Goal: Task Accomplishment & Management: Use online tool/utility

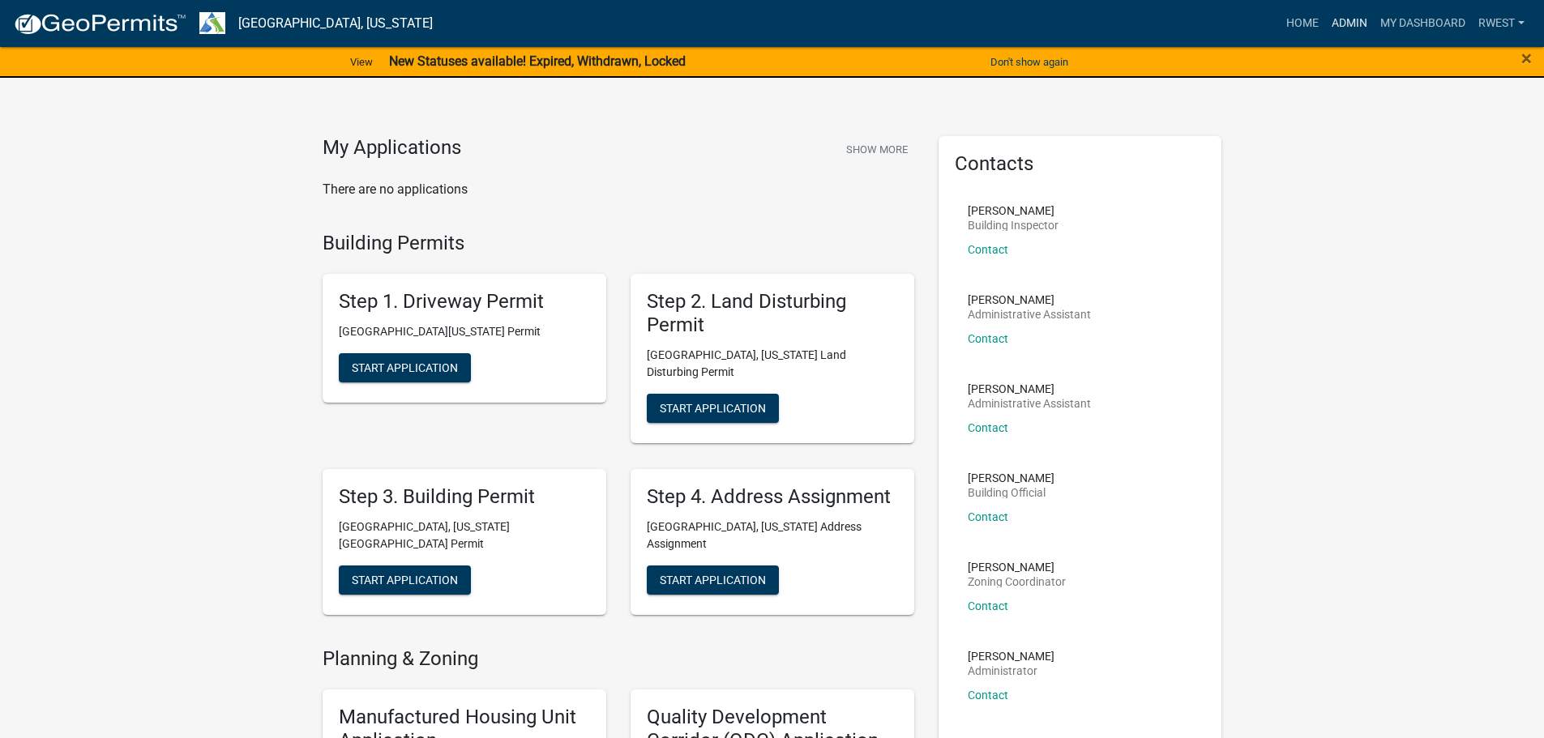
click at [1347, 28] on link "Admin" at bounding box center [1349, 23] width 49 height 31
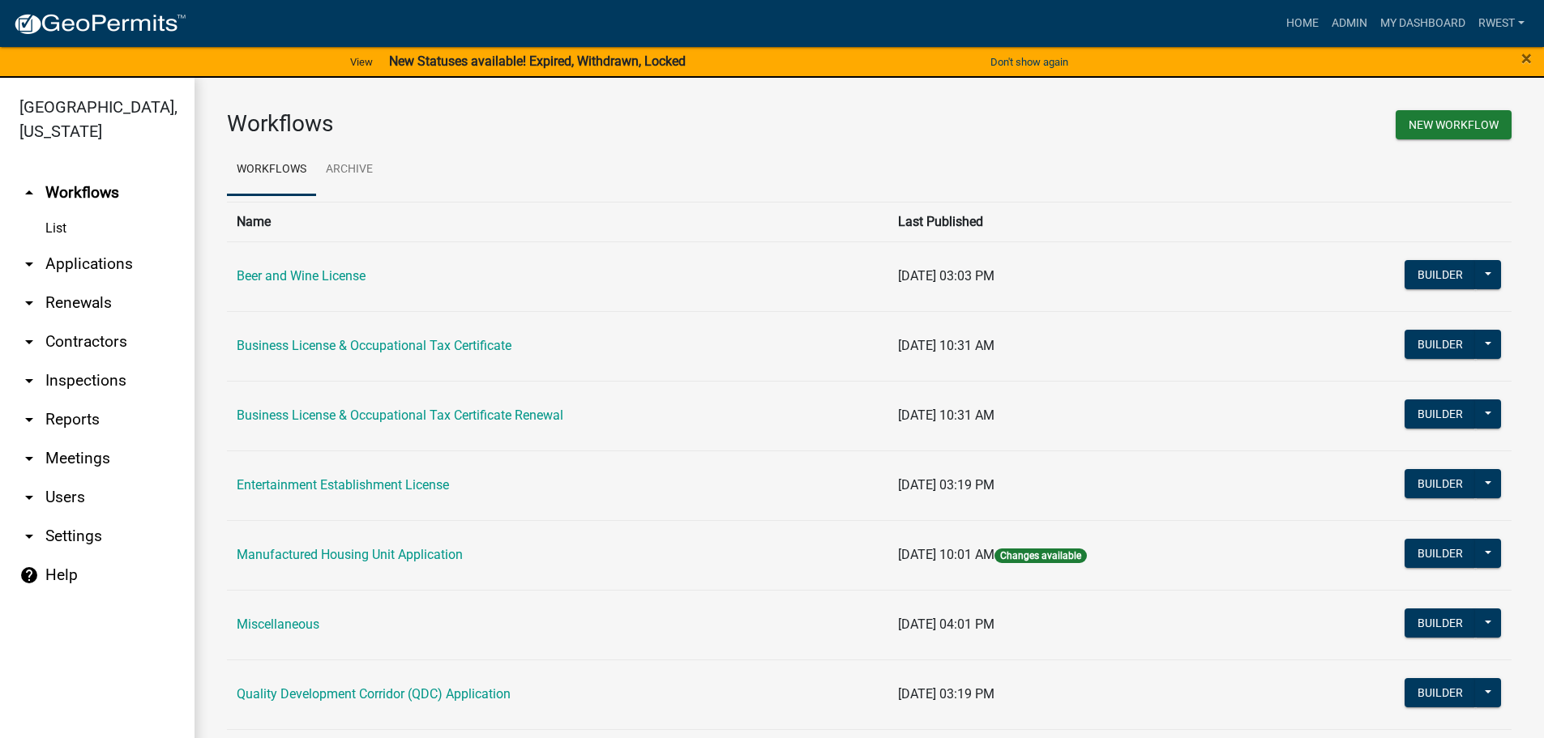
click at [74, 245] on link "arrow_drop_down Applications" at bounding box center [97, 264] width 194 height 39
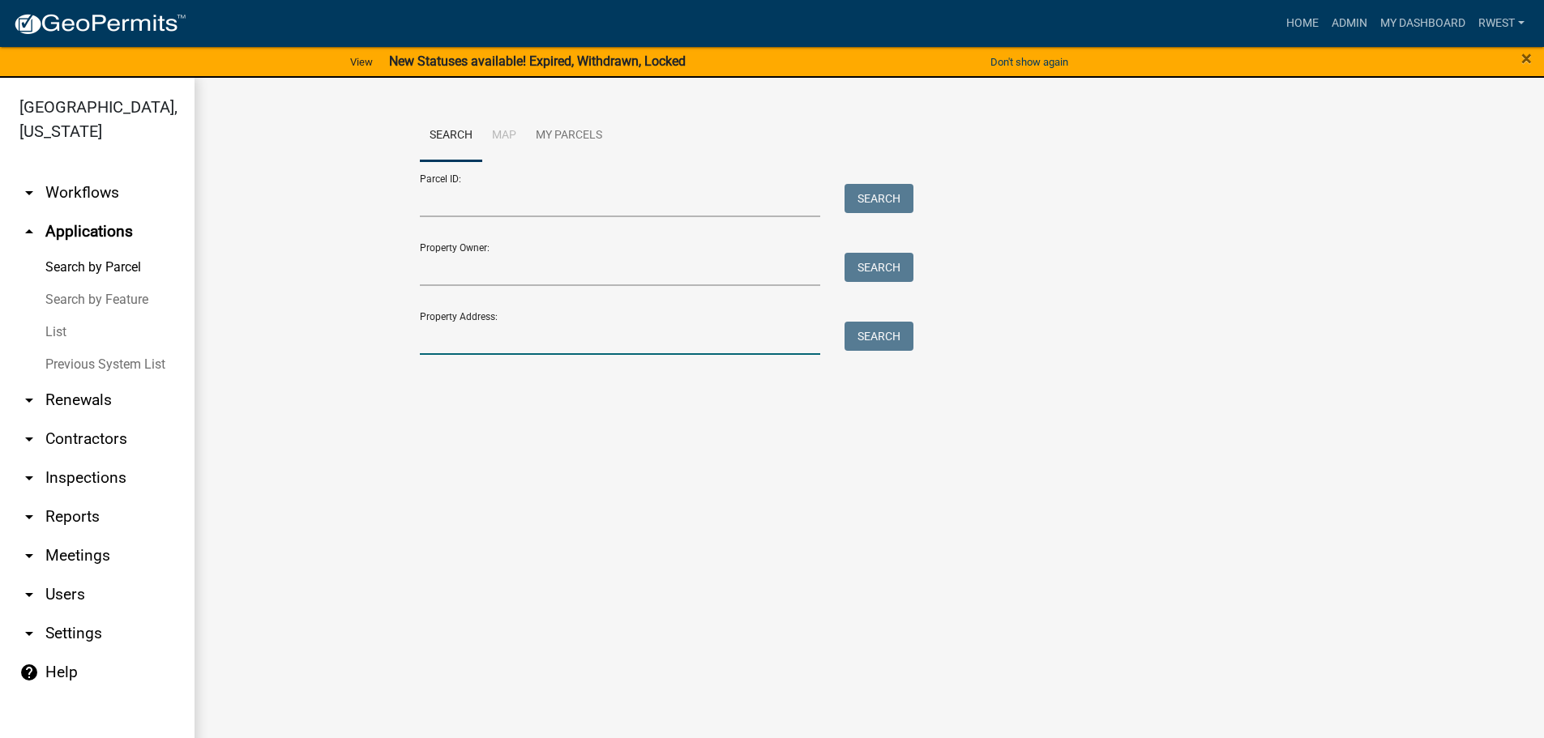
click at [425, 342] on input "Property Address:" at bounding box center [620, 338] width 401 height 33
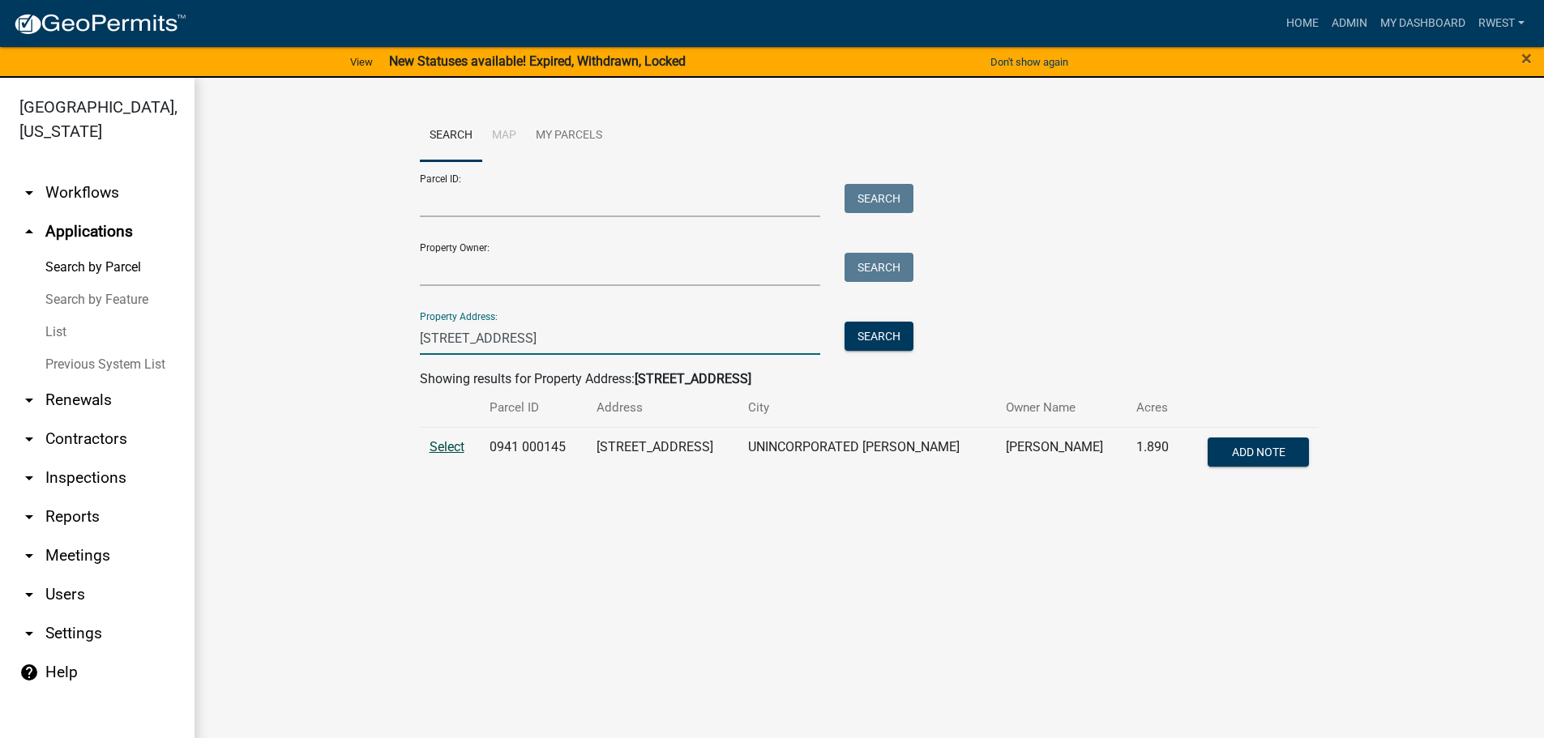
click at [431, 446] on span "Select" at bounding box center [446, 446] width 35 height 15
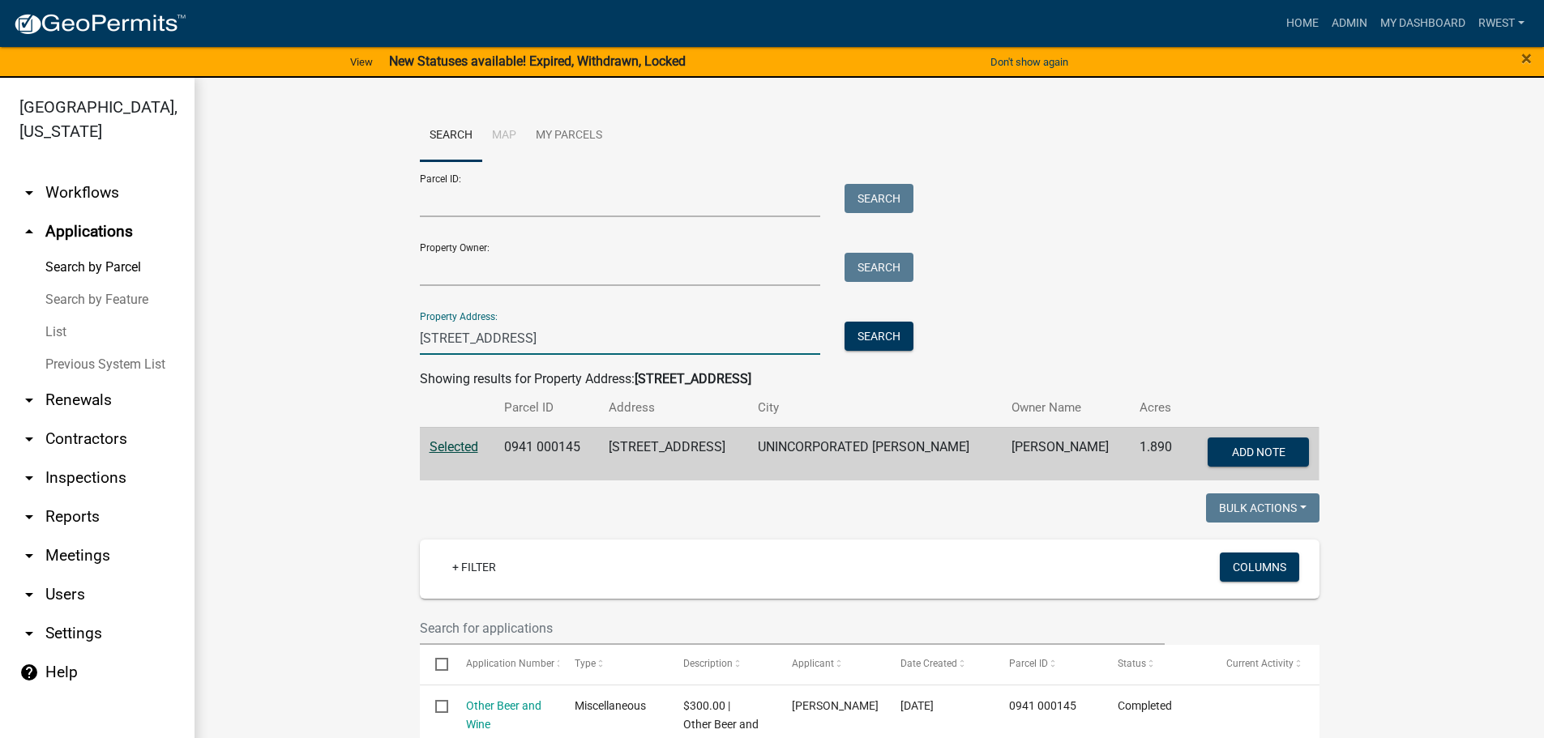
drag, startPoint x: 442, startPoint y: 335, endPoint x: 357, endPoint y: 333, distance: 84.3
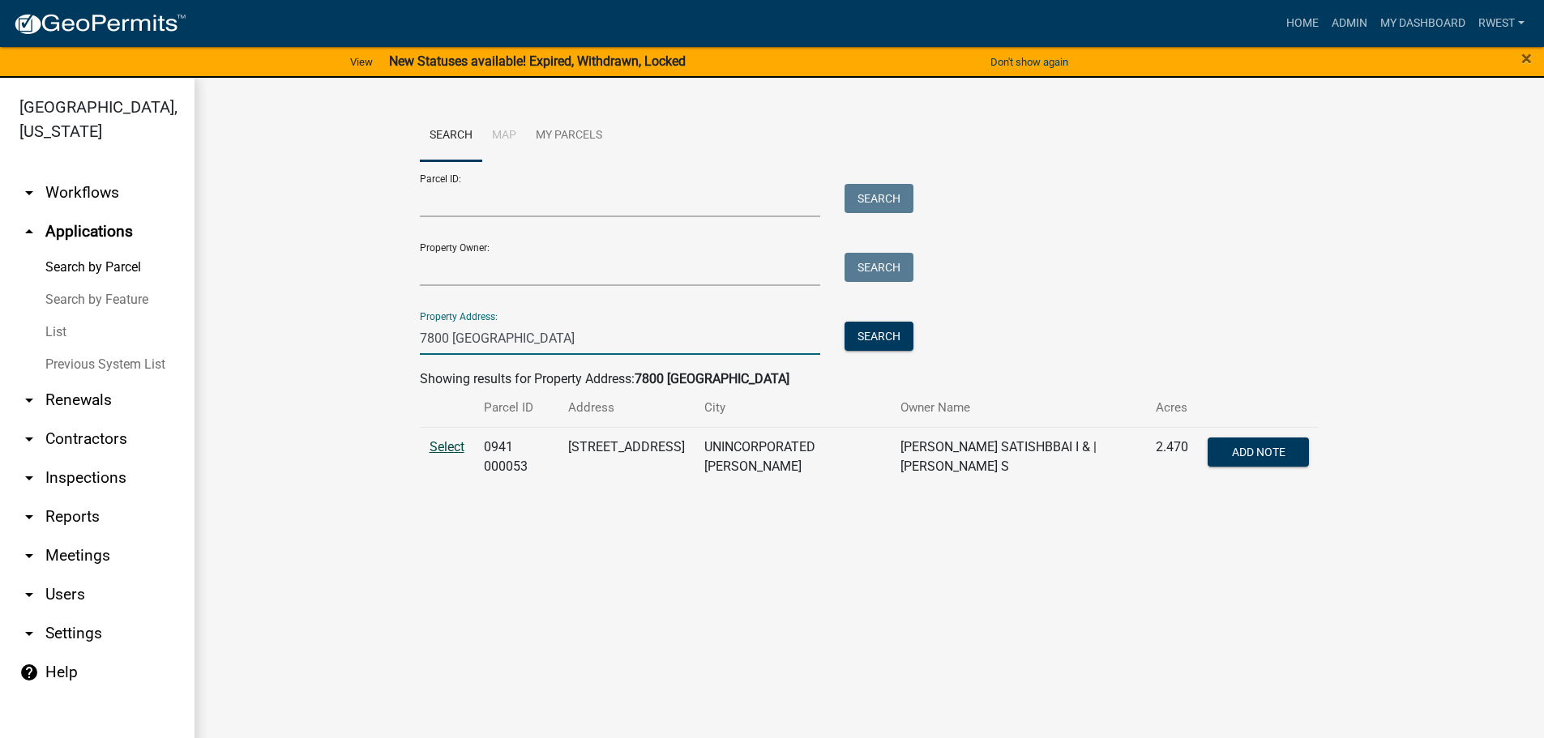
click at [438, 449] on span "Select" at bounding box center [446, 446] width 35 height 15
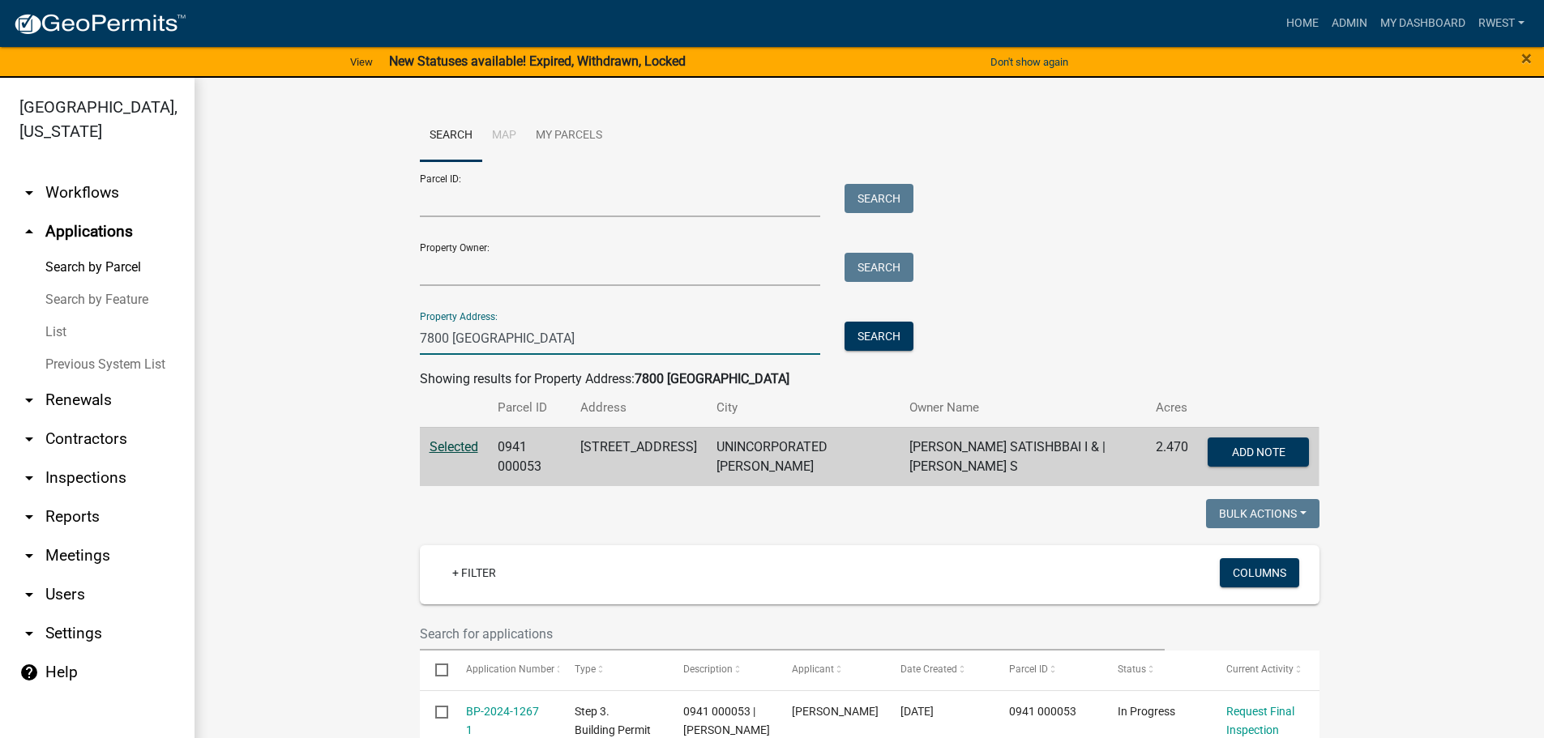
drag, startPoint x: 442, startPoint y: 336, endPoint x: 370, endPoint y: 328, distance: 72.6
type input "[STREET_ADDRESS]"
click at [866, 334] on button "Search" at bounding box center [878, 336] width 69 height 29
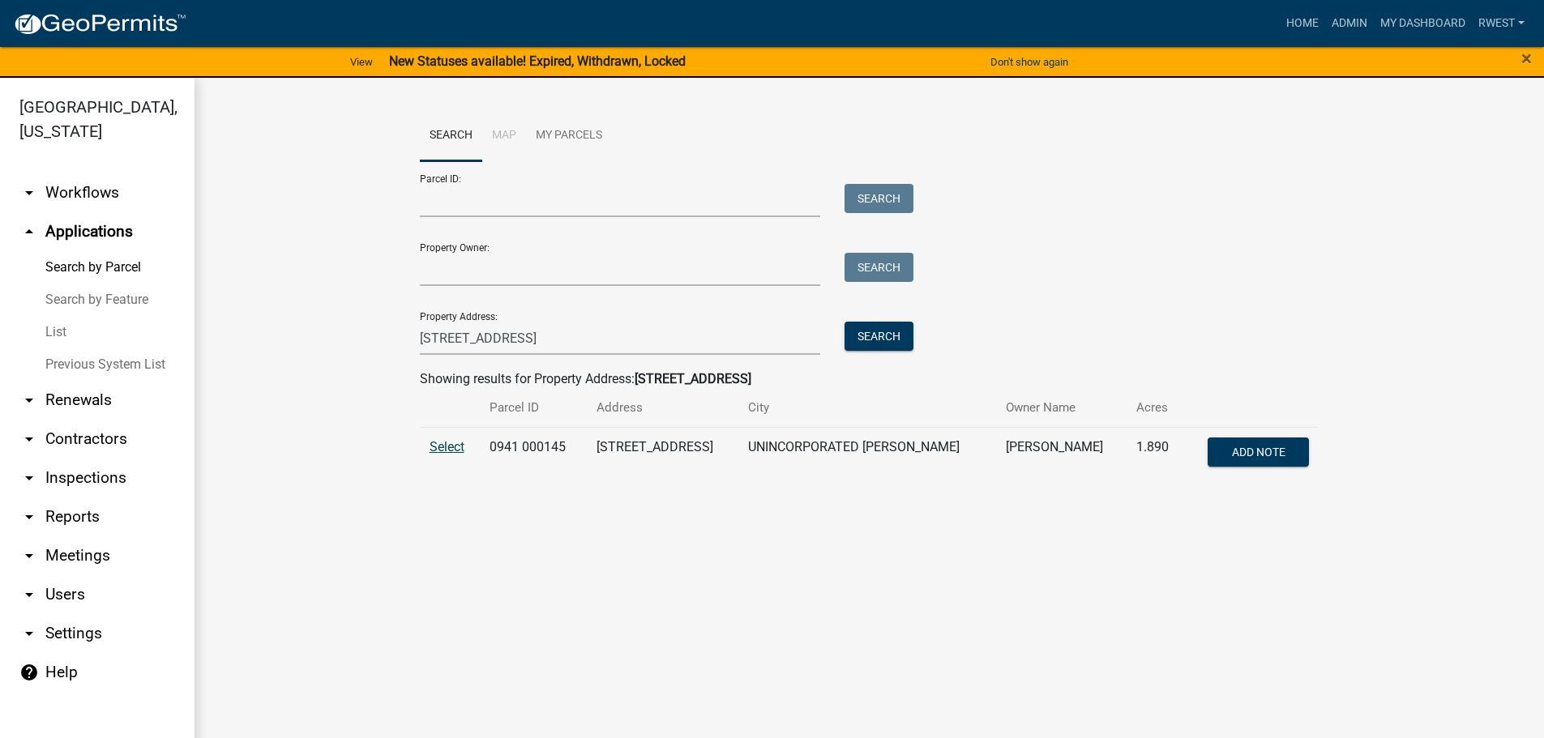
click at [441, 446] on span "Select" at bounding box center [446, 446] width 35 height 15
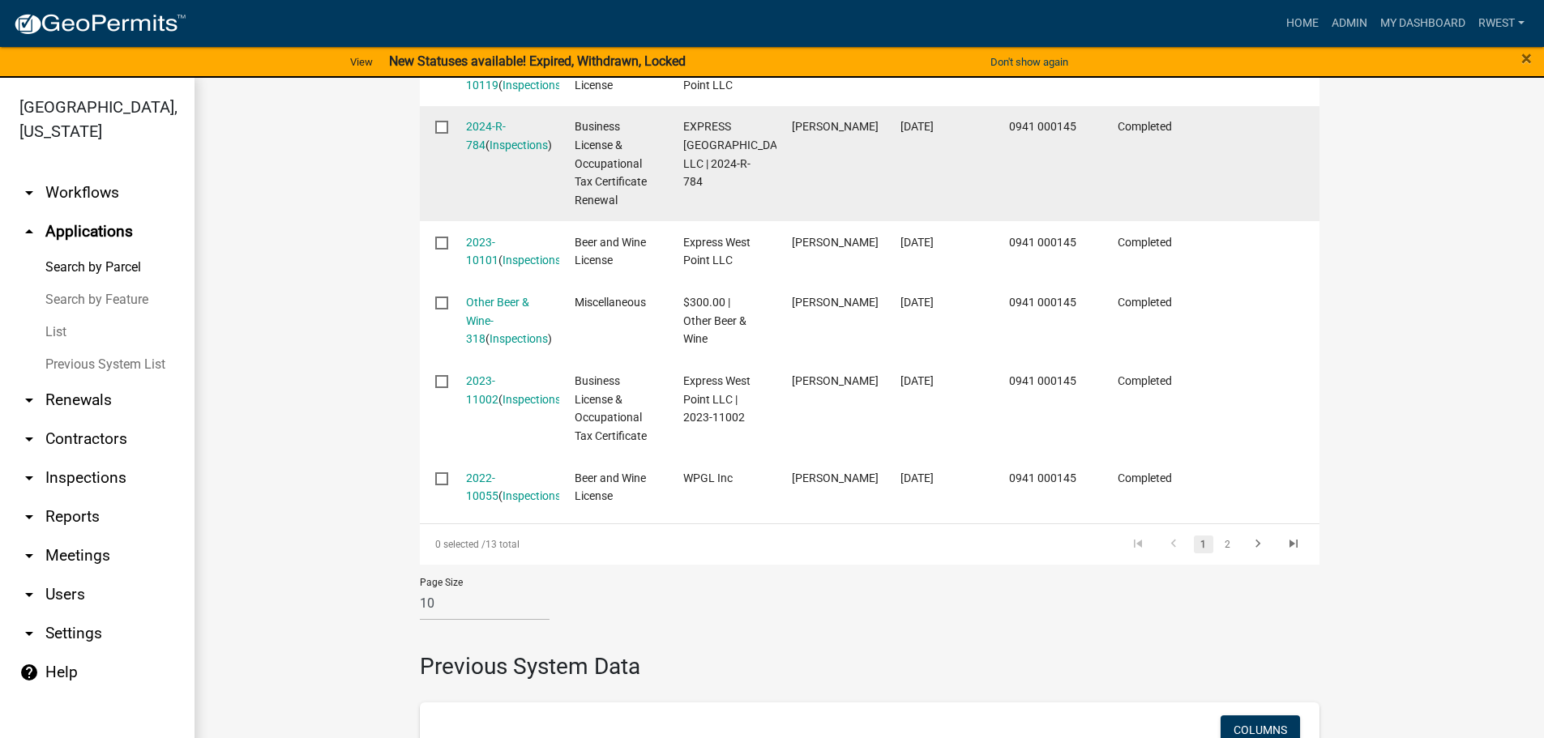
scroll to position [1215, 0]
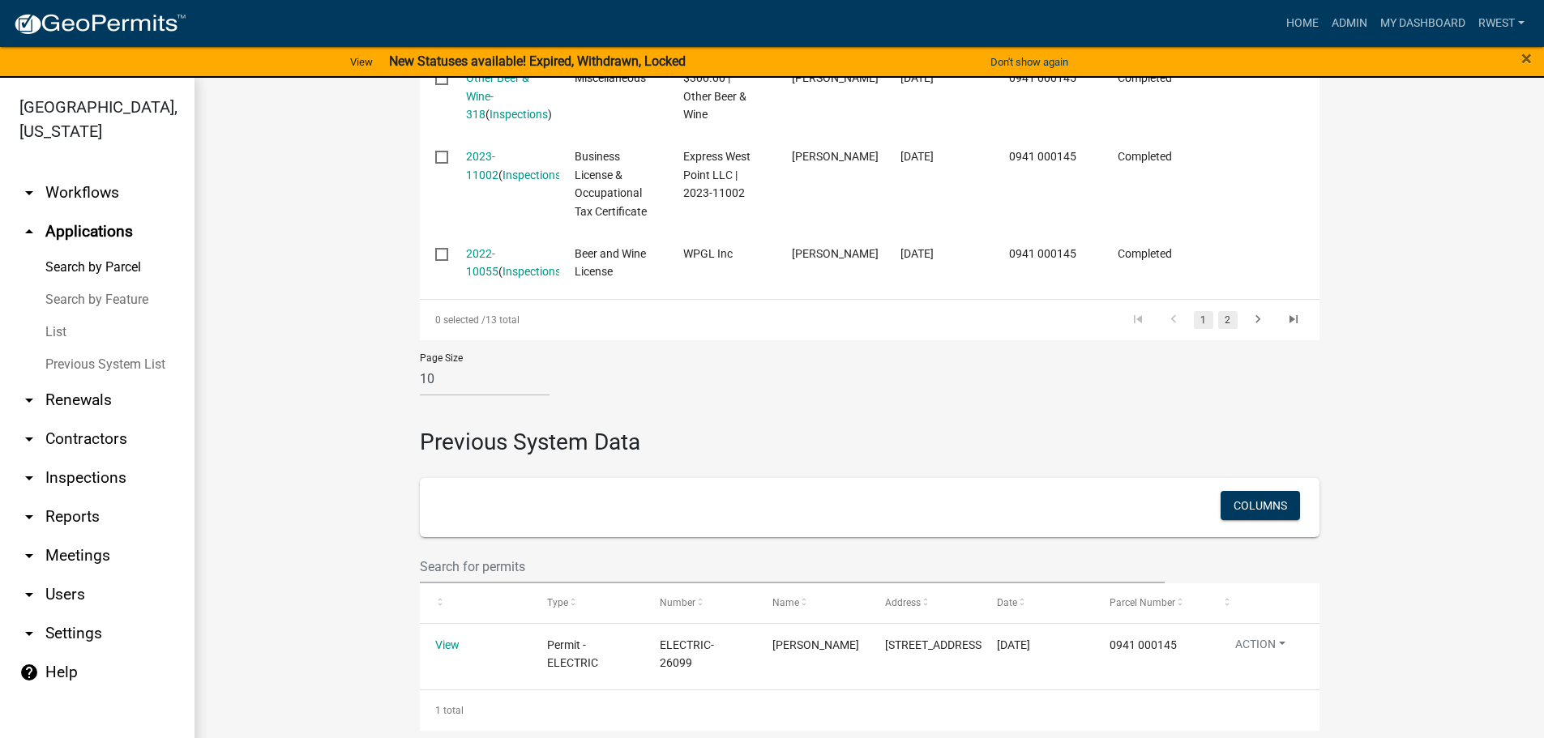
click at [1224, 325] on link "2" at bounding box center [1227, 320] width 19 height 18
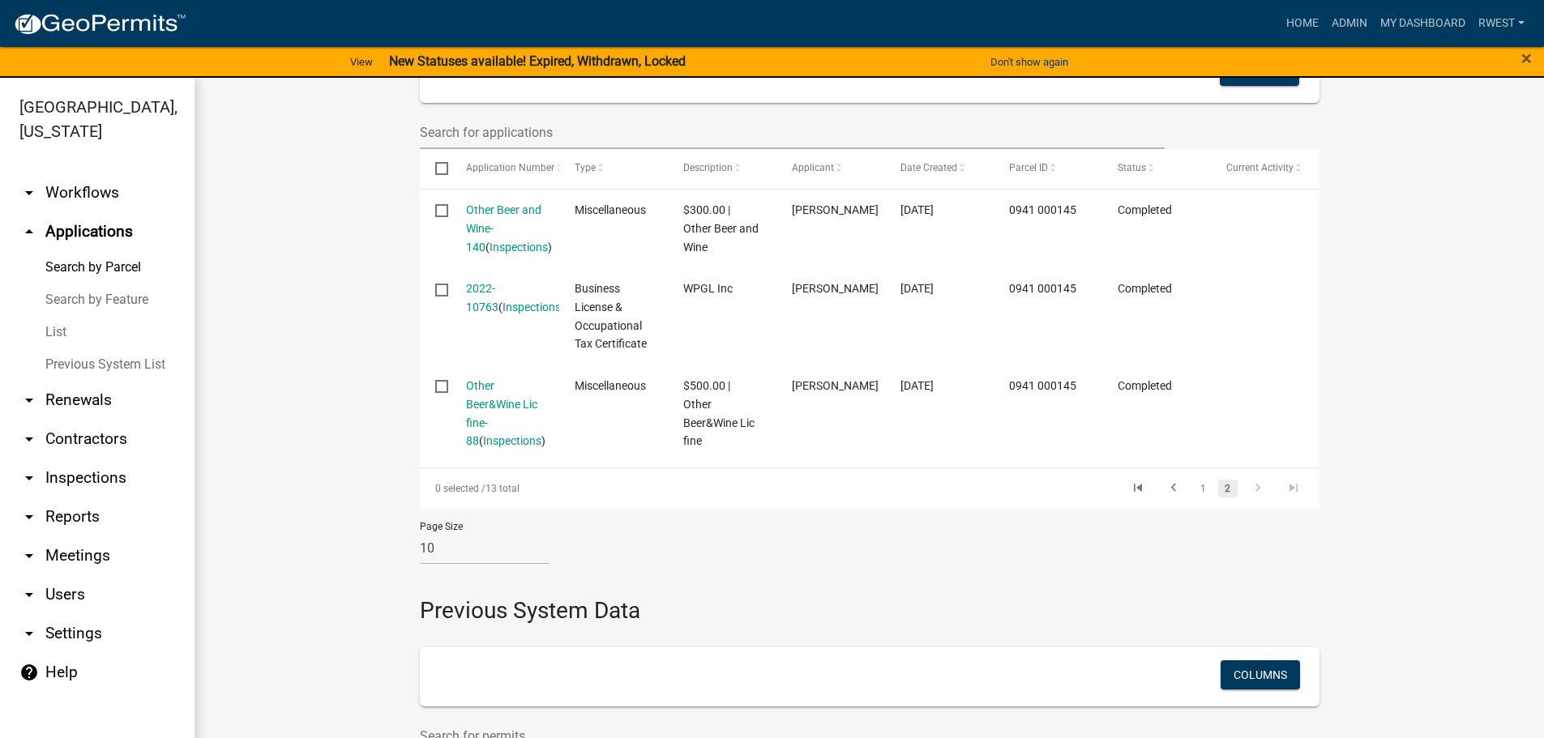
scroll to position [428, 0]
